Goal: Information Seeking & Learning: Check status

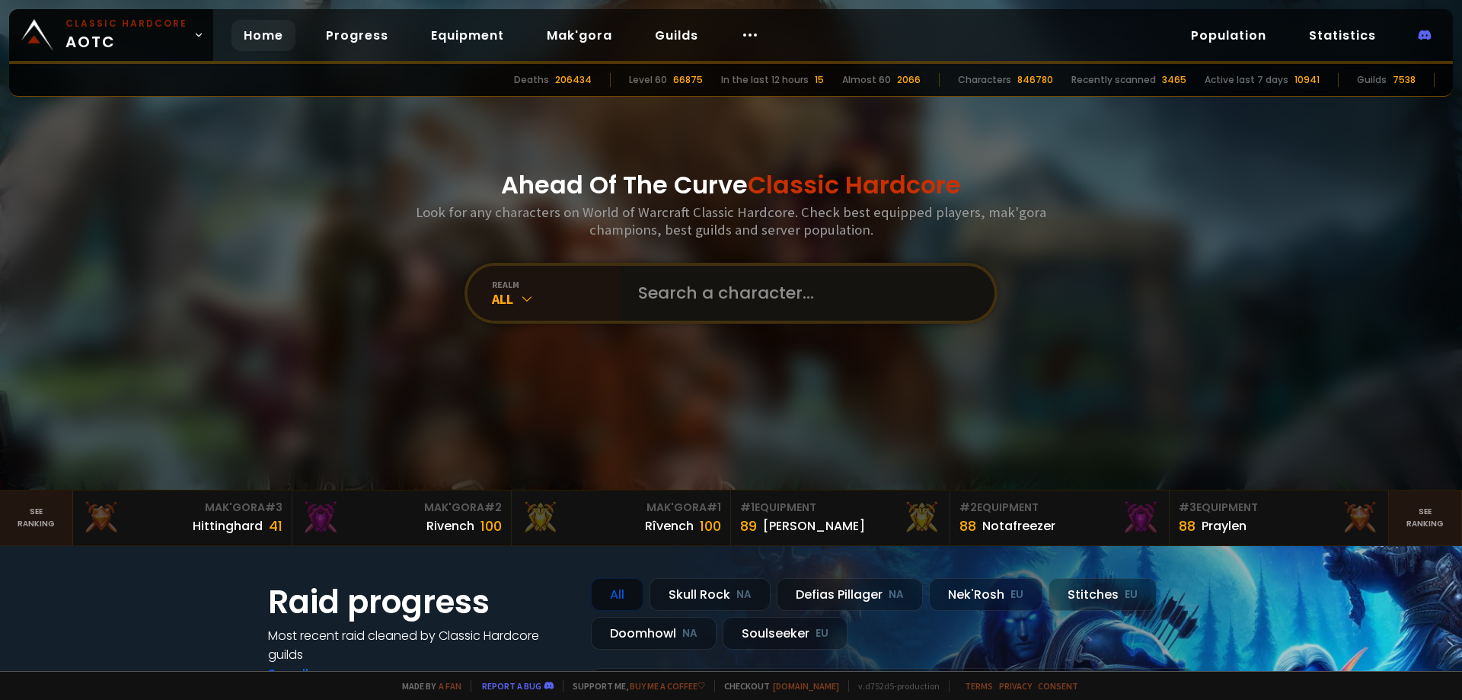
click at [675, 283] on input "text" at bounding box center [802, 293] width 347 height 55
paste input "Rottingangel"
type input "Rottingangel"
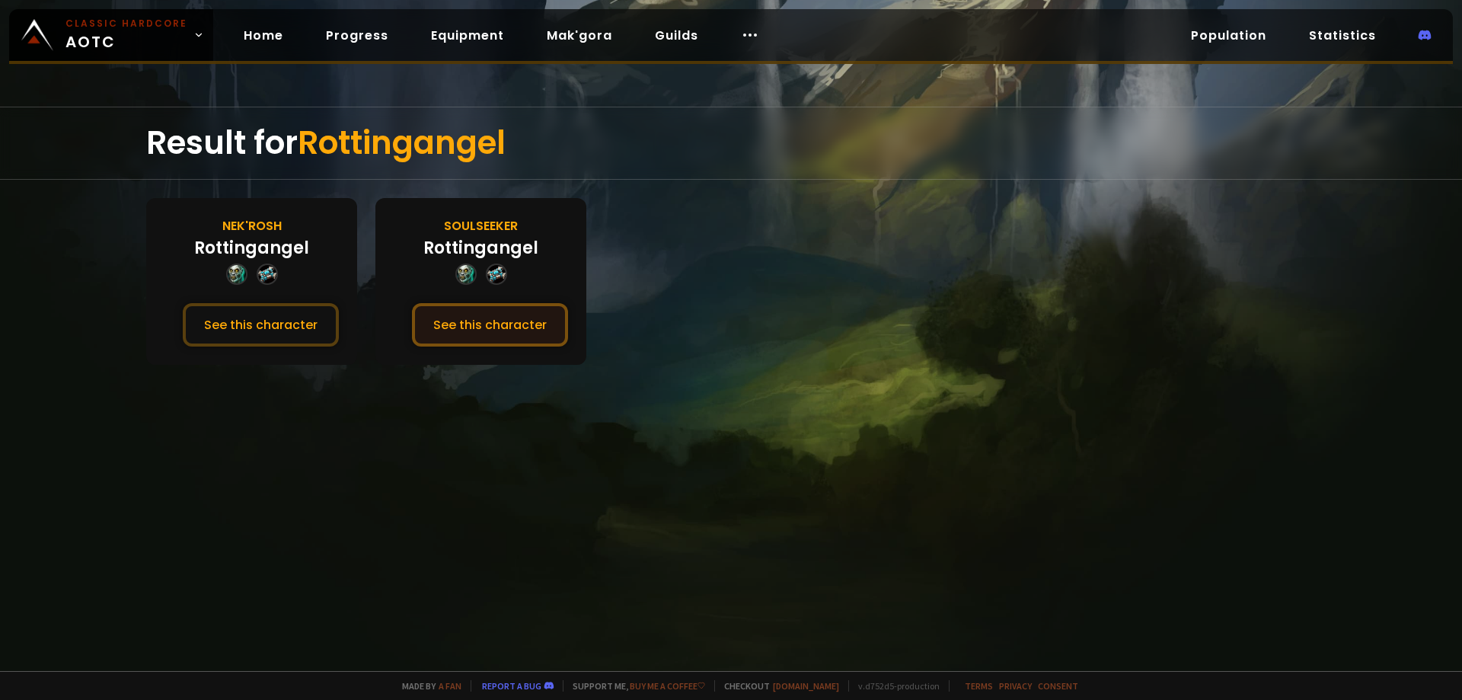
click at [459, 327] on button "See this character" at bounding box center [490, 324] width 156 height 43
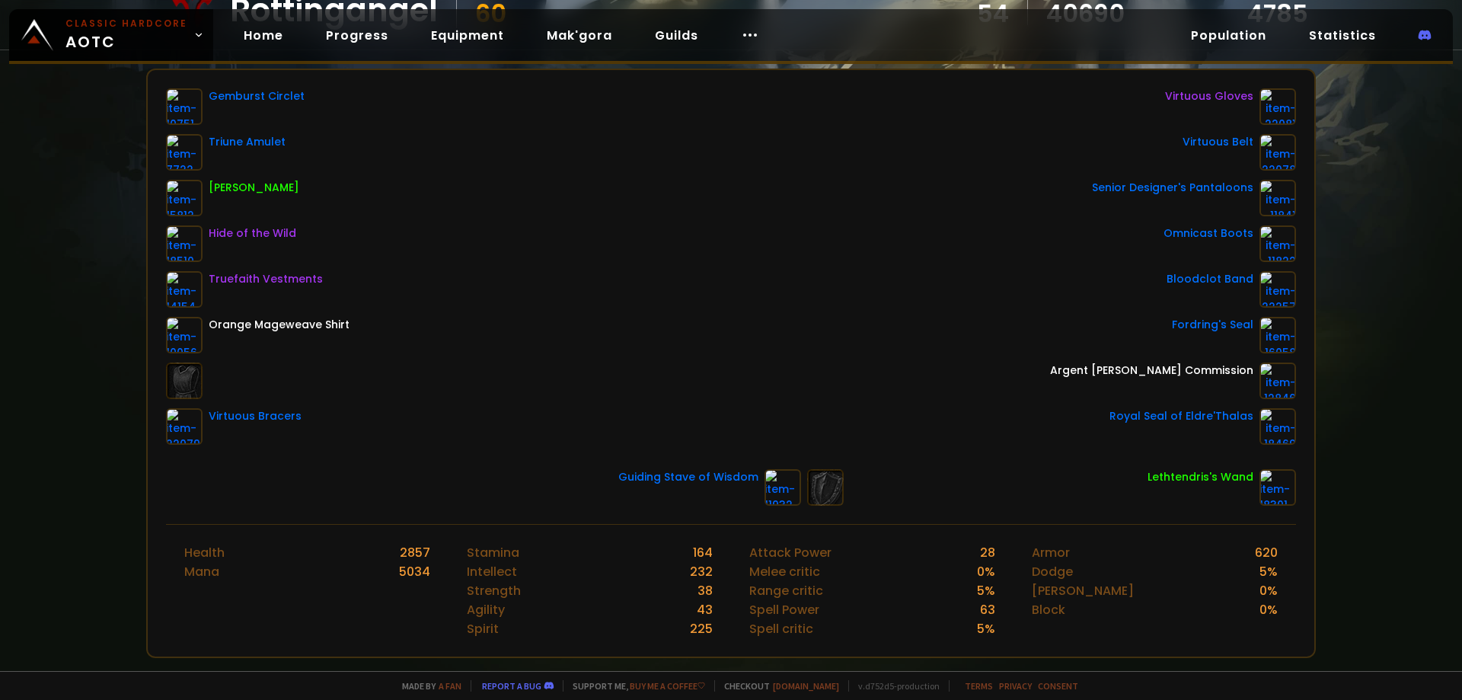
scroll to position [229, 0]
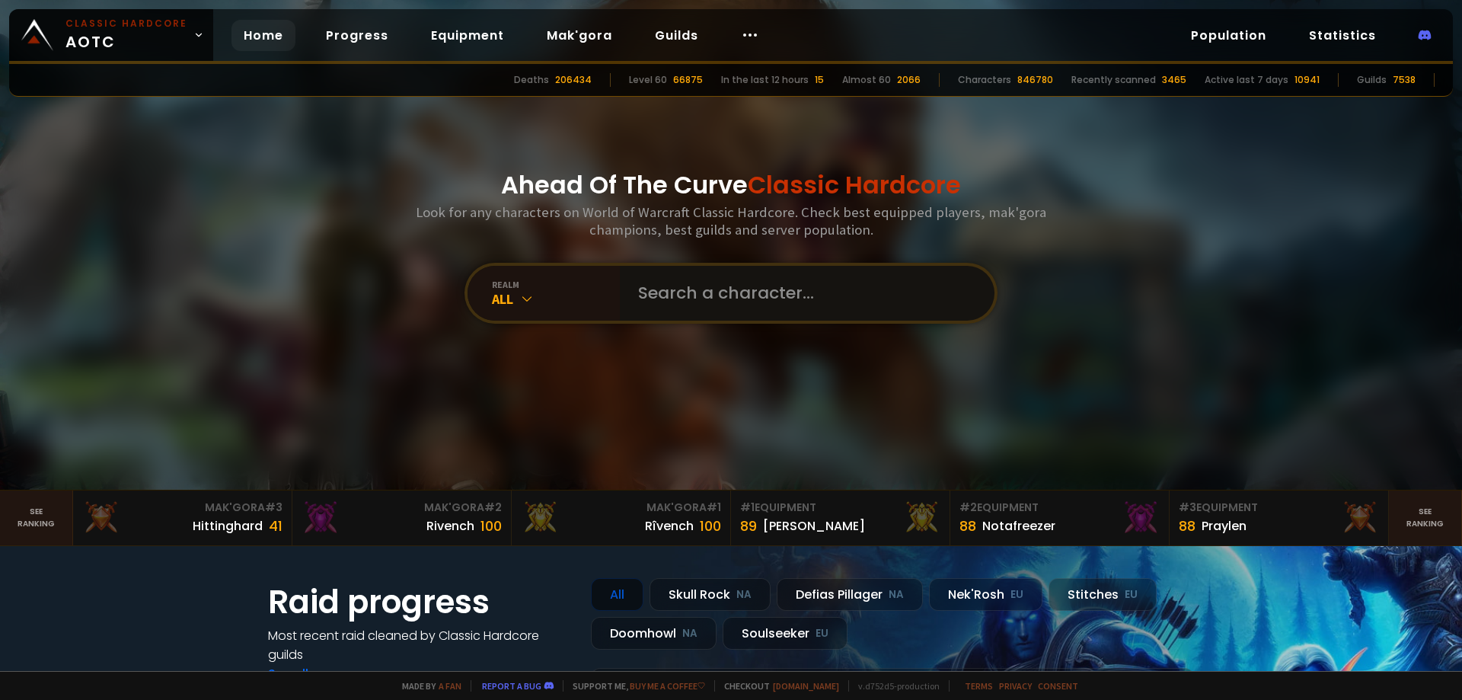
click at [648, 289] on input "text" at bounding box center [802, 293] width 347 height 55
paste input "Willbesixty"
type input "Willbesixty"
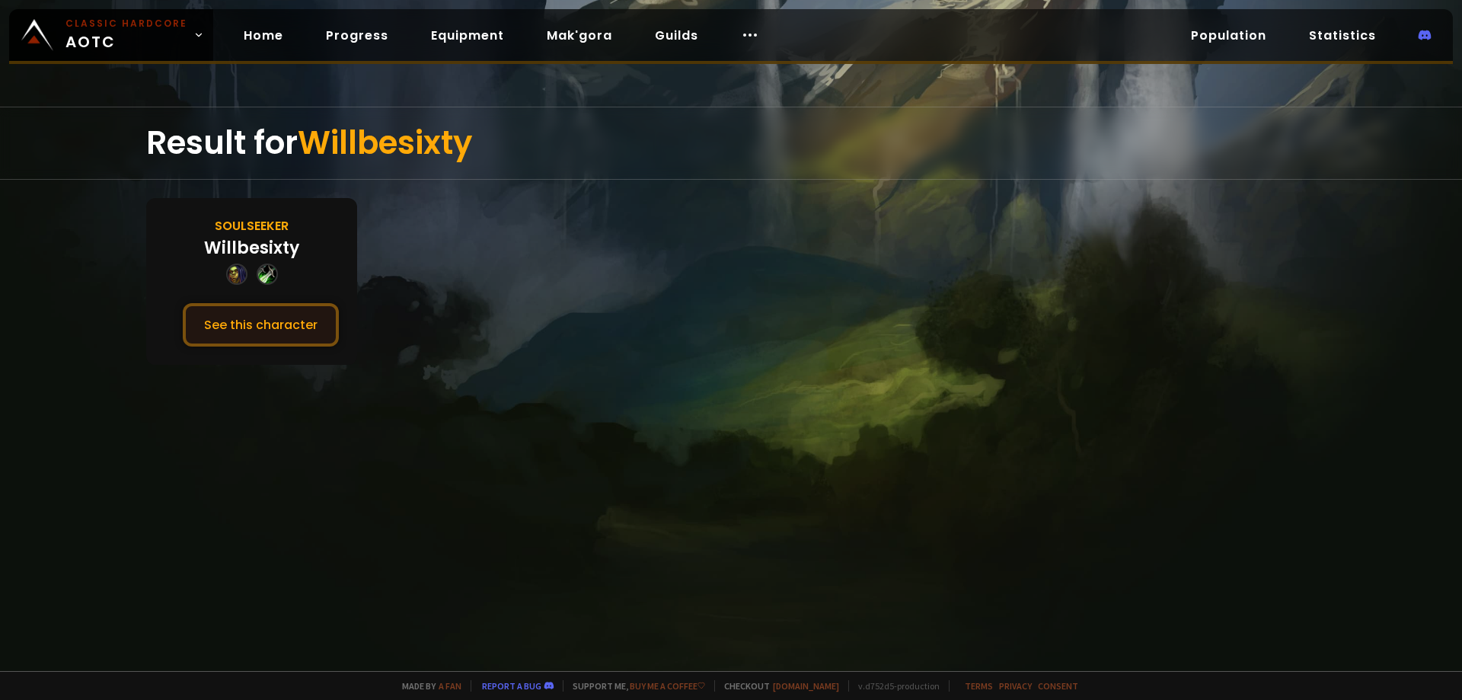
click at [323, 328] on button "See this character" at bounding box center [261, 324] width 156 height 43
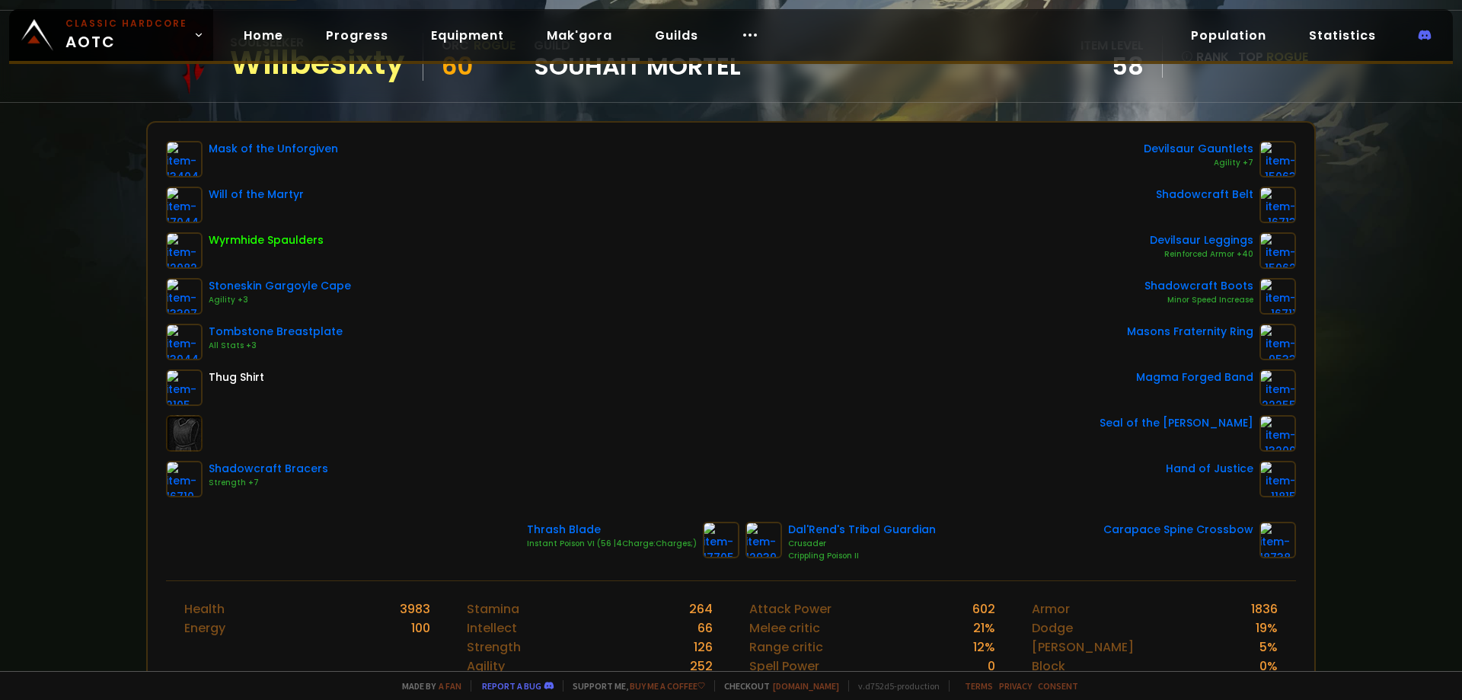
scroll to position [152, 0]
